Goal: Task Accomplishment & Management: Complete application form

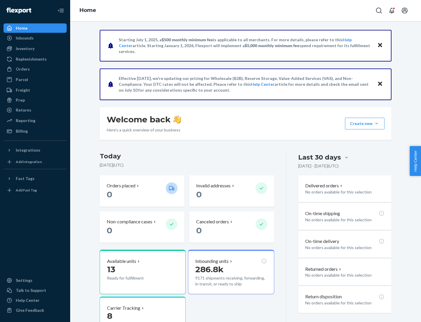
click at [377, 123] on button "Create new Create new inbound Create new order Create new product" at bounding box center [364, 124] width 39 height 12
click at [35, 38] on div "Inbounds" at bounding box center [35, 38] width 62 height 8
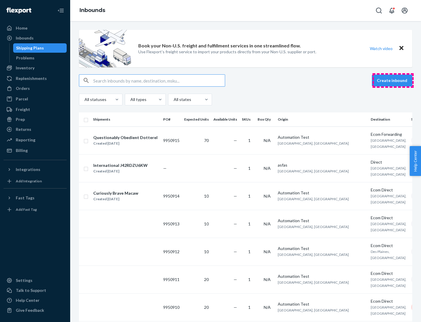
click at [393, 80] on button "Create inbound" at bounding box center [392, 81] width 40 height 12
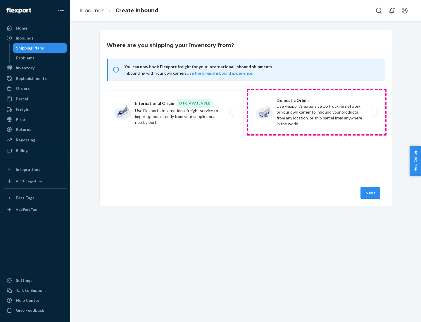
click at [317, 112] on label "Domestic Origin Use Flexport’s extensive US trucking network or your own carrie…" at bounding box center [316, 112] width 137 height 44
click at [374, 112] on input "Domestic Origin Use Flexport’s extensive US trucking network or your own carrie…" at bounding box center [376, 112] width 4 height 4
radio input "true"
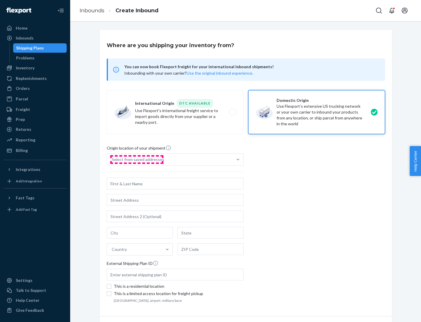
click at [137, 159] on div "Select from saved addresses" at bounding box center [138, 160] width 53 height 6
click at [112, 159] on input "Select from saved addresses" at bounding box center [112, 160] width 1 height 6
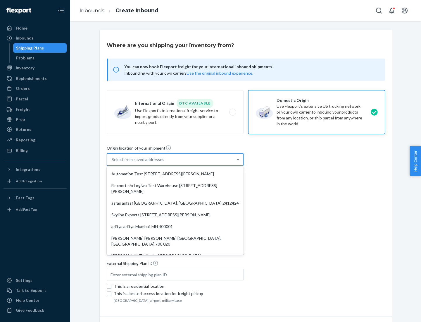
scroll to position [2, 0]
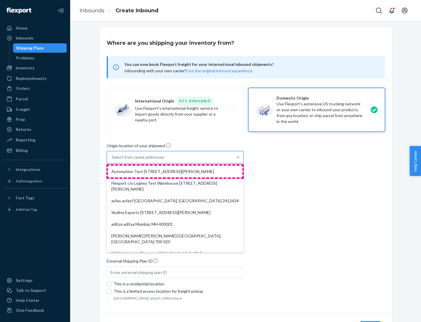
click at [175, 171] on div "Automation Test [STREET_ADDRESS][PERSON_NAME]" at bounding box center [175, 172] width 135 height 12
click at [112, 160] on input "option Automation Test [STREET_ADDRESS][PERSON_NAME]. 9 results available. Use …" at bounding box center [112, 157] width 1 height 6
type input "Automation Test"
type input "9th Floor"
type input "[GEOGRAPHIC_DATA]"
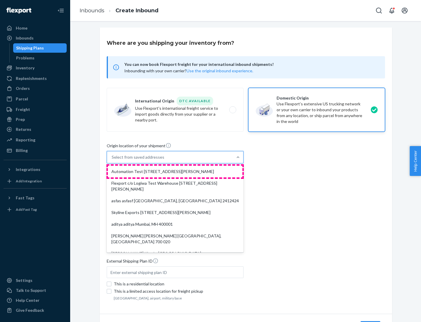
type input "CA"
type input "94104"
type input "[STREET_ADDRESS][PERSON_NAME]"
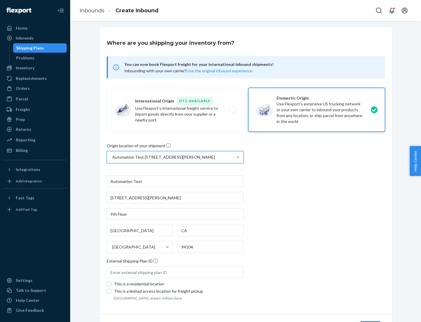
scroll to position [34, 0]
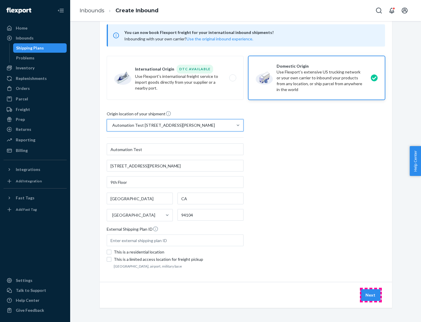
click at [371, 295] on button "Next" at bounding box center [371, 295] width 20 height 12
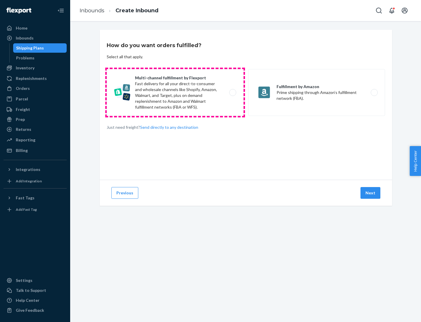
click at [175, 92] on label "Multi-channel fulfillment by Flexport Fast delivery for all your direct-to-cons…" at bounding box center [175, 92] width 137 height 47
click at [233, 92] on input "Multi-channel fulfillment by Flexport Fast delivery for all your direct-to-cons…" at bounding box center [235, 93] width 4 height 4
radio input "true"
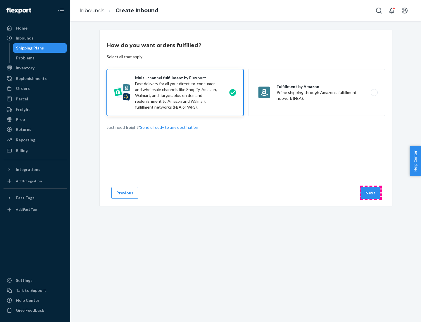
click at [371, 193] on button "Next" at bounding box center [371, 193] width 20 height 12
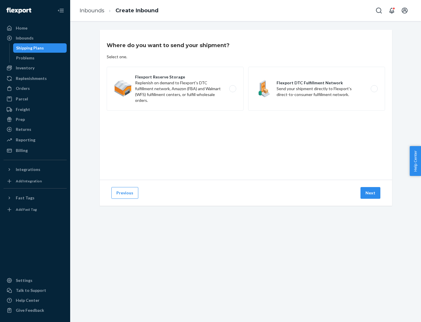
click at [317, 89] on label "Flexport DTC Fulfillment Network Send your shipment directly to Flexport's dire…" at bounding box center [316, 89] width 137 height 44
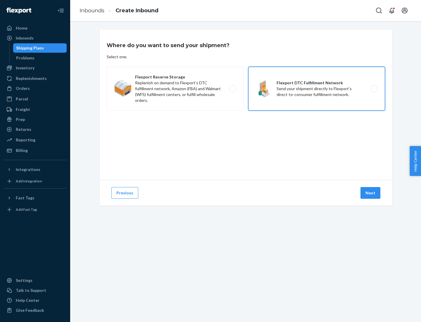
click at [374, 89] on input "Flexport DTC Fulfillment Network Send your shipment directly to Flexport's dire…" at bounding box center [376, 89] width 4 height 4
radio input "true"
click at [371, 193] on button "Next" at bounding box center [371, 193] width 20 height 12
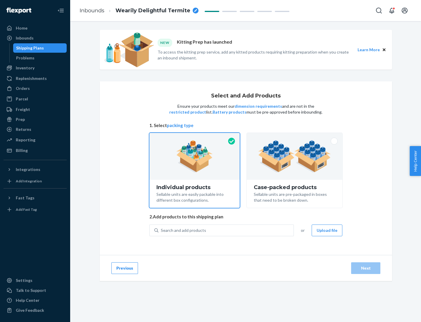
click at [295, 156] on img at bounding box center [294, 156] width 73 height 32
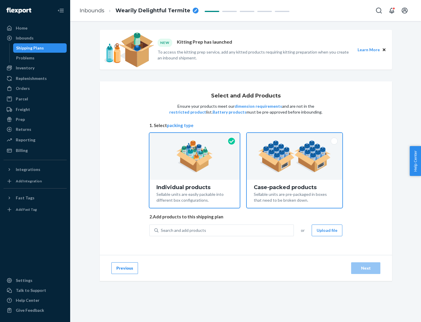
click at [295, 137] on input "Case-packed products Sellable units are pre-packaged in boxes that need to be b…" at bounding box center [295, 135] width 4 height 4
radio input "true"
radio input "false"
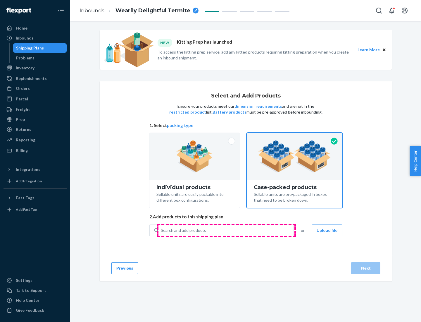
click at [226, 230] on div "Search and add products" at bounding box center [226, 230] width 135 height 11
click at [161, 230] on input "Search and add products" at bounding box center [161, 230] width 1 height 6
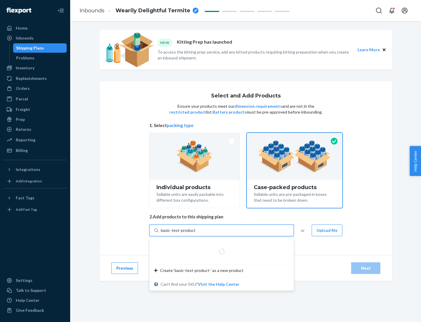
type input "basic-test-product-1"
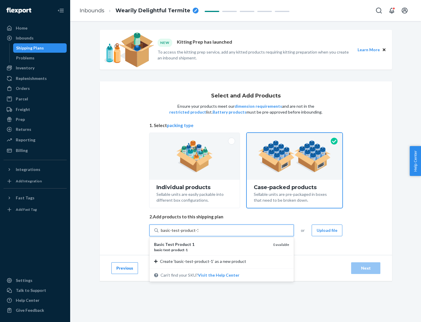
click at [212, 250] on div "basic - test - product - 1" at bounding box center [211, 249] width 114 height 5
click at [198, 233] on input "basic-test-product-1" at bounding box center [179, 230] width 37 height 6
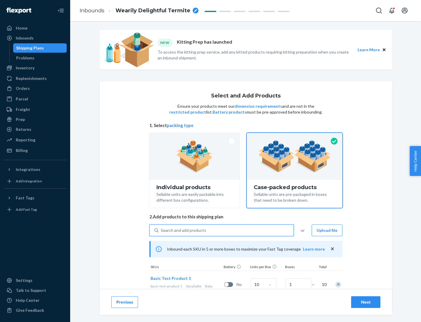
scroll to position [21, 0]
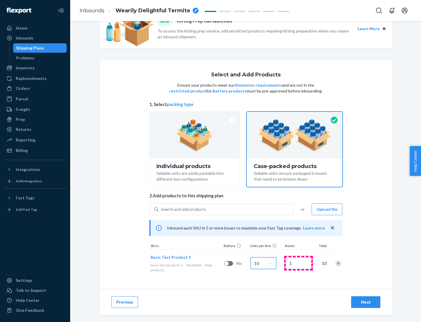
type input "10"
type input "7"
click at [366, 302] on div "Next" at bounding box center [365, 302] width 19 height 6
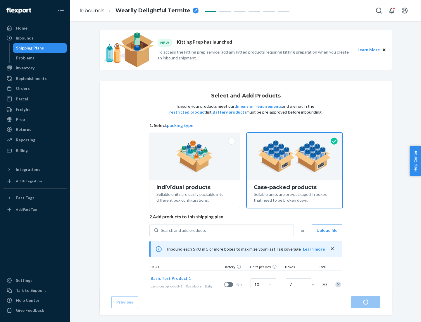
radio input "true"
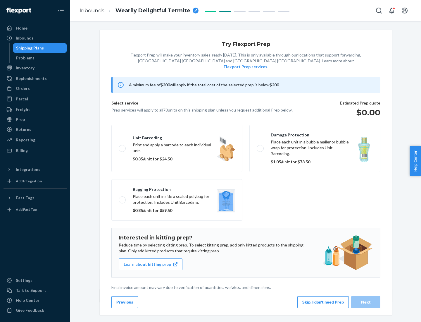
scroll to position [1, 0]
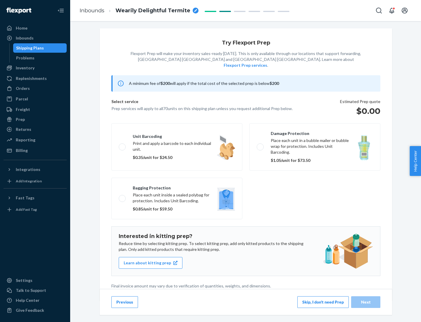
click at [177, 186] on label "Bagging protection Place each unit inside a sealed polybag for protection. Incl…" at bounding box center [176, 199] width 131 height 42
click at [123, 196] on input "Bagging protection Place each unit inside a sealed polybag for protection. Incl…" at bounding box center [121, 198] width 4 height 4
checkbox input "true"
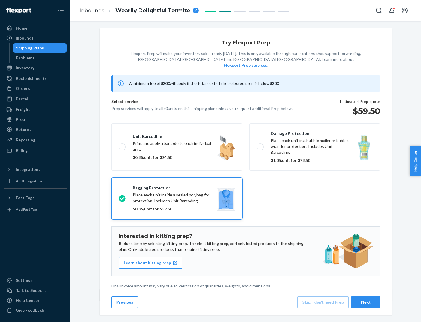
click at [366, 302] on div "Next" at bounding box center [365, 302] width 19 height 6
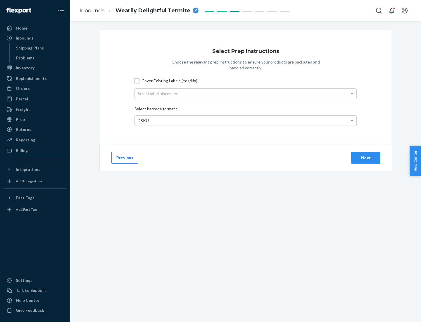
click at [137, 80] on input "Cover Existing Labels (Yes/No)" at bounding box center [137, 80] width 5 height 5
checkbox input "true"
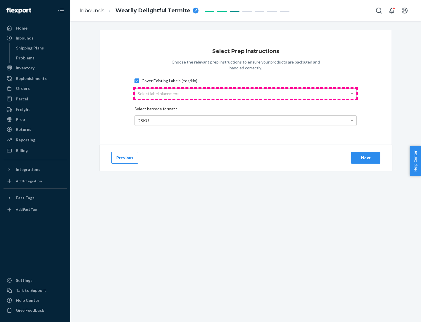
click at [246, 93] on div "Select label placement" at bounding box center [246, 94] width 222 height 10
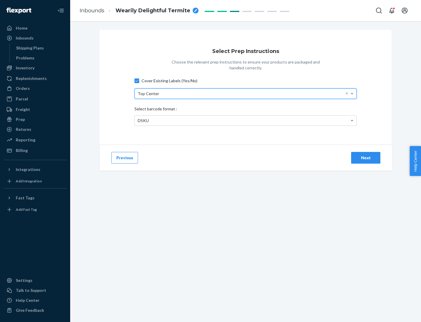
click at [246, 120] on div "DSKU" at bounding box center [246, 121] width 222 height 10
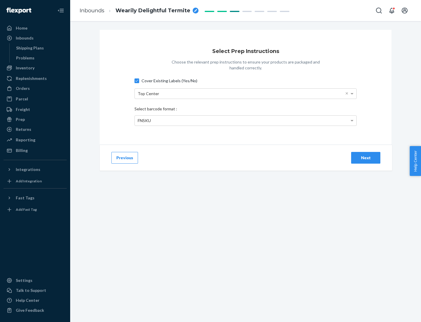
click at [366, 157] on div "Next" at bounding box center [365, 158] width 19 height 6
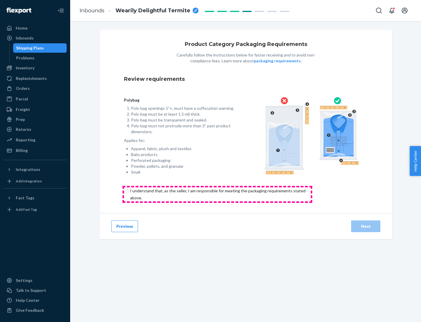
click at [217, 194] on input "checkbox" at bounding box center [221, 194] width 195 height 14
checkbox input "true"
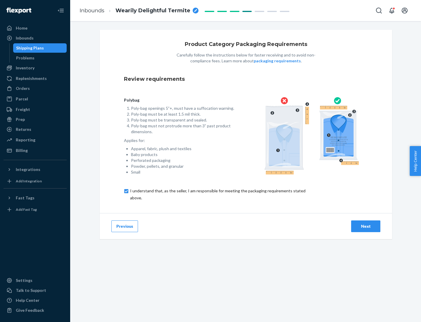
click at [366, 226] on div "Next" at bounding box center [365, 226] width 19 height 6
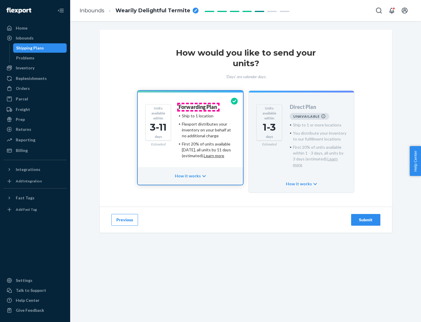
click at [198, 107] on h4 "Forwarding Plan" at bounding box center [198, 107] width 38 height 6
click at [366, 217] on div "Submit" at bounding box center [365, 220] width 19 height 6
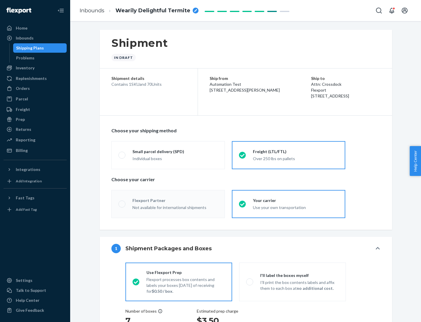
radio input "true"
radio input "false"
radio input "true"
radio input "false"
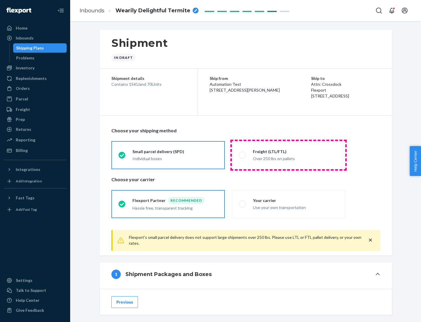
click at [289, 155] on div "Over 250 lbs on pallets" at bounding box center [295, 157] width 85 height 7
click at [243, 155] on input "Freight (LTL/FTL) Over 250 lbs on pallets" at bounding box center [241, 155] width 4 height 4
radio input "true"
radio input "false"
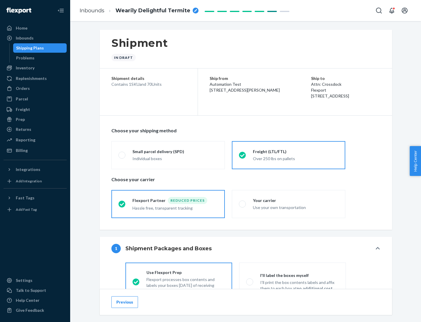
scroll to position [32, 0]
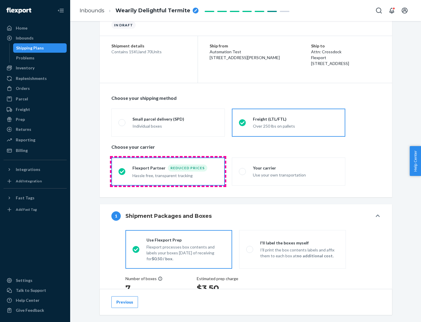
click at [168, 171] on div "Hassle free, transparent tracking" at bounding box center [175, 174] width 85 height 7
click at [122, 171] on input "Flexport Partner Reduced prices Hassle free, transparent tracking" at bounding box center [120, 171] width 4 height 4
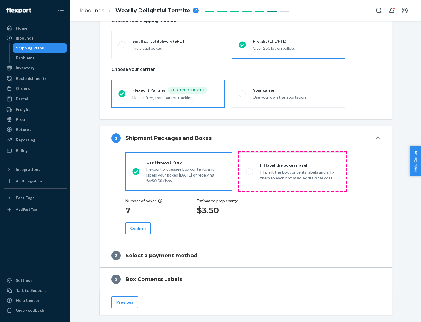
click at [293, 171] on p "I’ll print the box contents labels and affix them to each box at no additional …" at bounding box center [299, 175] width 79 height 12
click at [250, 171] on input "I'll label the boxes myself I’ll print the box contents labels and affix them t…" at bounding box center [248, 171] width 4 height 4
radio input "true"
radio input "false"
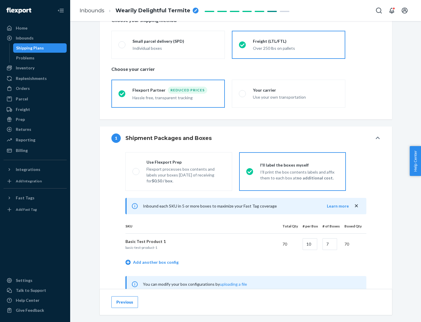
scroll to position [183, 0]
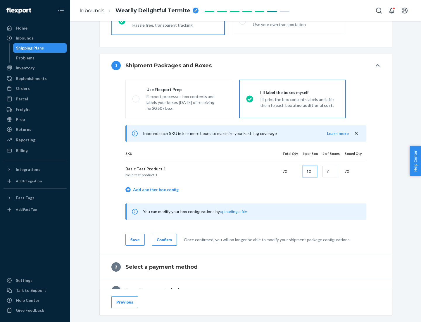
type input "10"
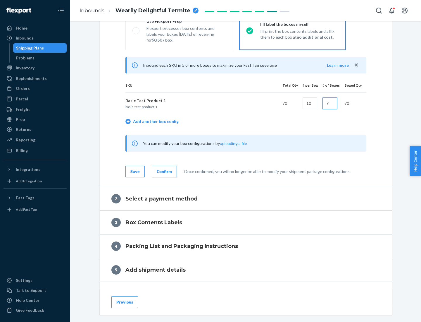
type input "7"
click at [164, 171] on div "Confirm" at bounding box center [164, 172] width 15 height 6
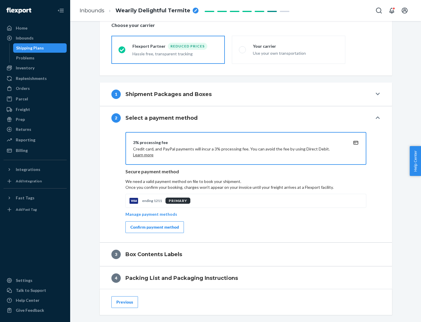
scroll to position [210, 0]
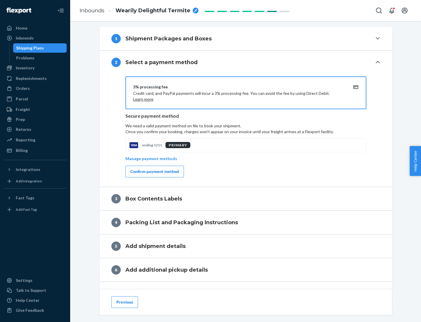
click at [154, 171] on div "Confirm payment method" at bounding box center [154, 172] width 49 height 6
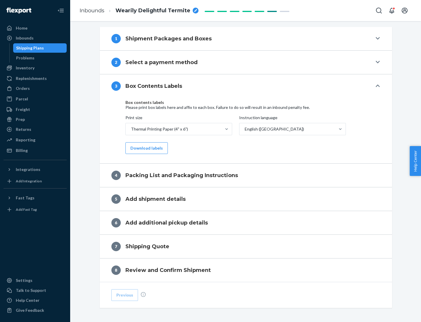
scroll to position [186, 0]
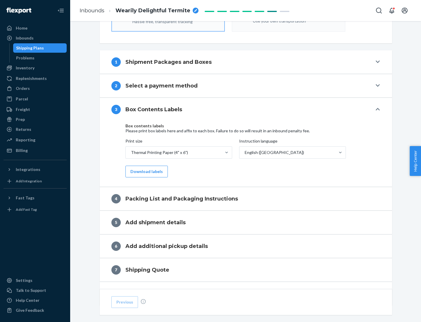
click at [145, 171] on button "Download labels" at bounding box center [147, 172] width 42 height 12
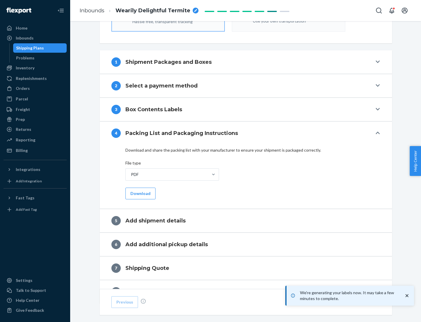
scroll to position [208, 0]
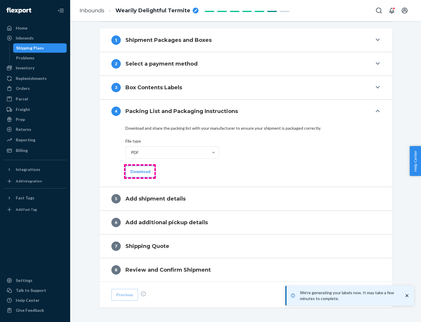
click at [140, 171] on button "Download" at bounding box center [141, 172] width 30 height 12
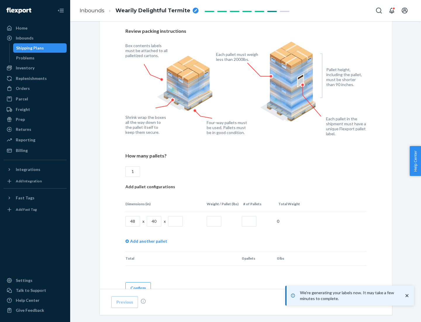
scroll to position [425, 0]
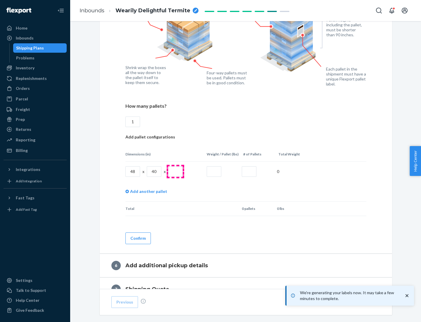
type input "1"
type input "40"
type input "200"
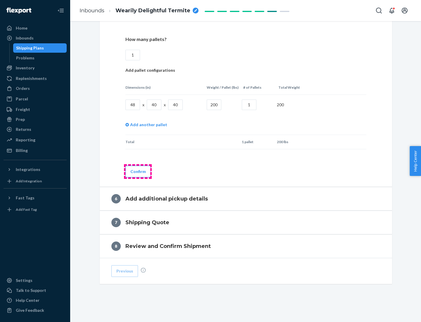
type input "1"
click at [138, 171] on button "Confirm" at bounding box center [138, 172] width 25 height 12
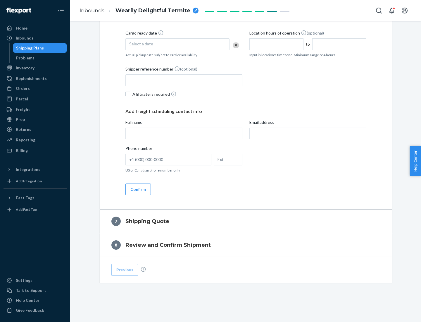
scroll to position [224, 0]
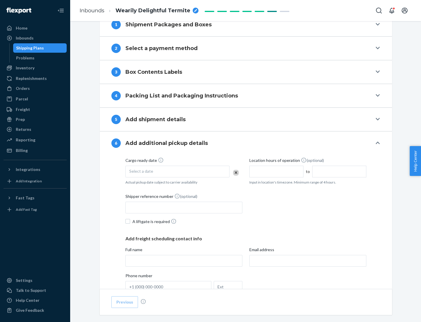
click at [178, 171] on div "Select a date" at bounding box center [178, 172] width 104 height 12
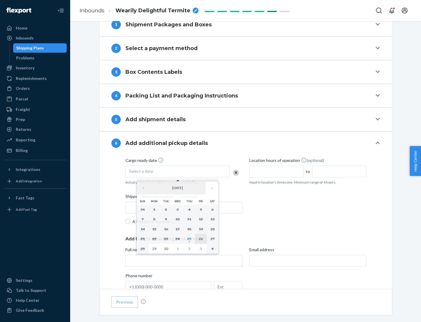
click at [201, 238] on abbr "26" at bounding box center [201, 238] width 4 height 4
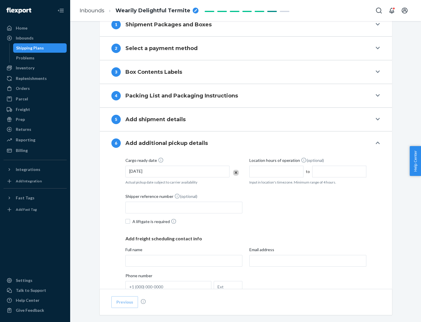
scroll to position [313, 0]
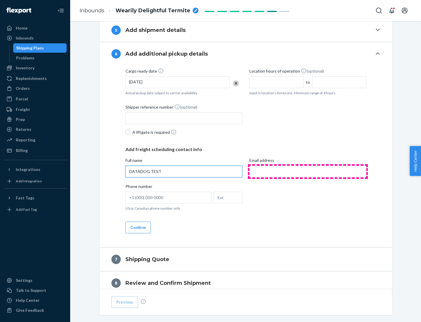
type input "DATADOG TEST"
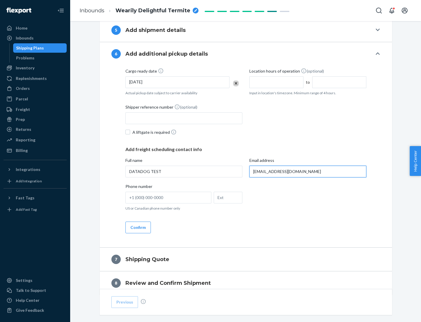
scroll to position [339, 0]
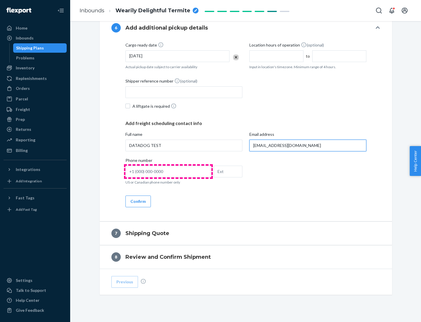
type input "[EMAIL_ADDRESS][DOMAIN_NAME]"
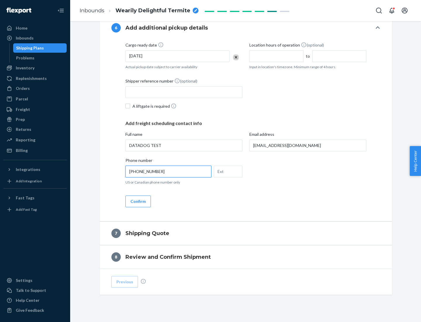
scroll to position [351, 0]
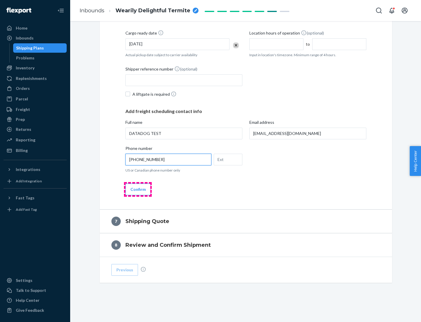
type input "[PHONE_NUMBER]"
click at [138, 189] on button "Confirm" at bounding box center [138, 189] width 25 height 12
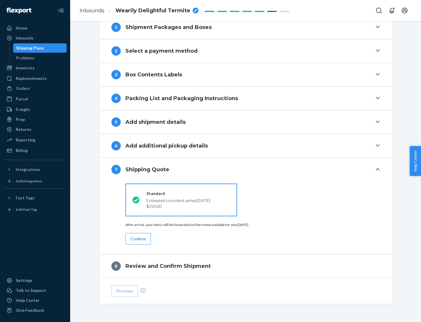
scroll to position [242, 0]
